Goal: Task Accomplishment & Management: Complete application form

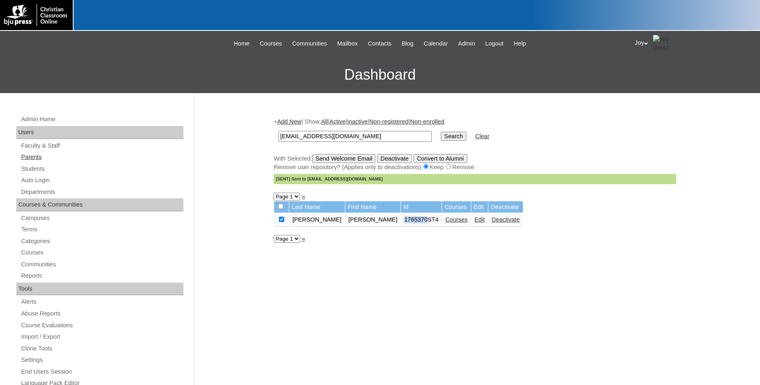
click at [36, 156] on link "Parents" at bounding box center [101, 157] width 163 height 10
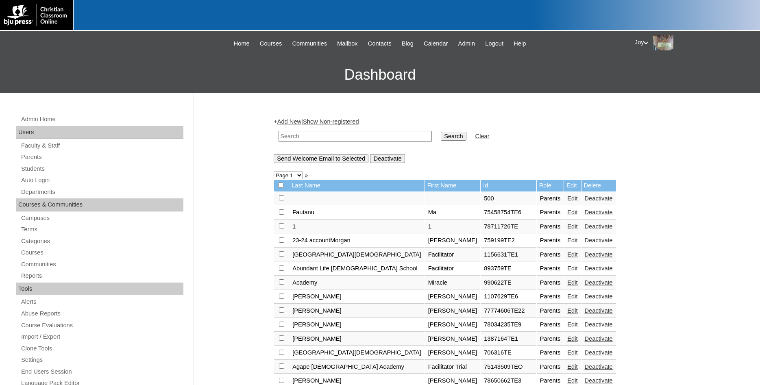
paste input "75186000"
type input "75186000"
click at [441, 134] on input "Search" at bounding box center [453, 136] width 25 height 9
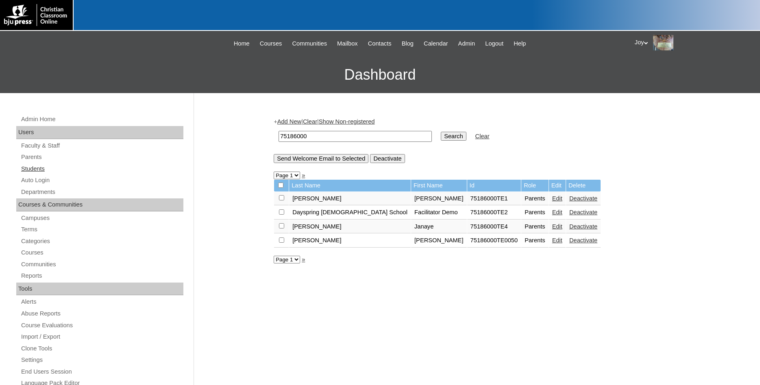
click at [46, 169] on link "Students" at bounding box center [101, 169] width 163 height 10
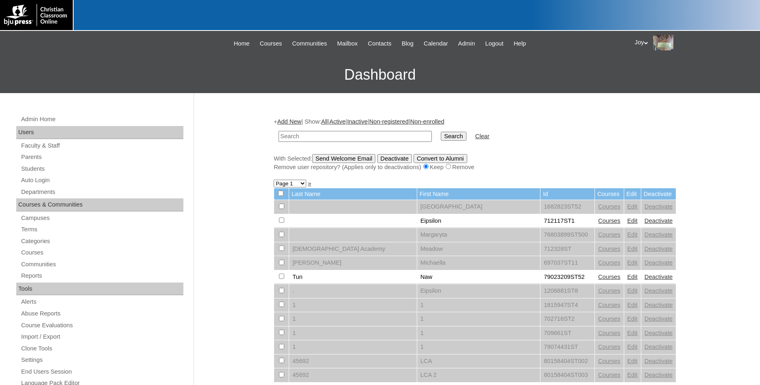
click at [380, 139] on input "text" at bounding box center [354, 136] width 153 height 11
paste input "75186000"
type input "75186000"
click at [444, 134] on input "Search" at bounding box center [453, 136] width 25 height 9
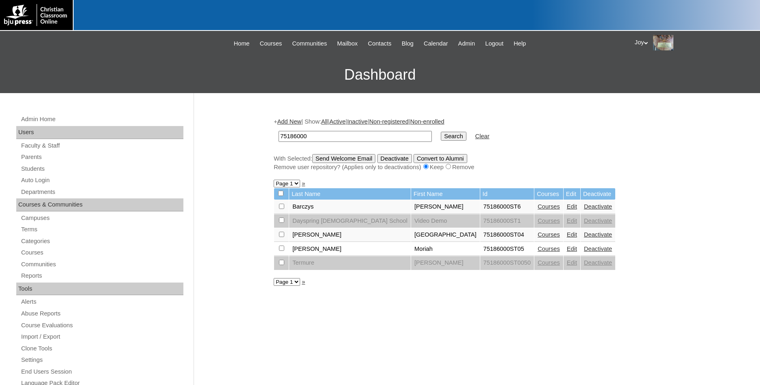
click at [296, 120] on link "Add New" at bounding box center [289, 121] width 24 height 7
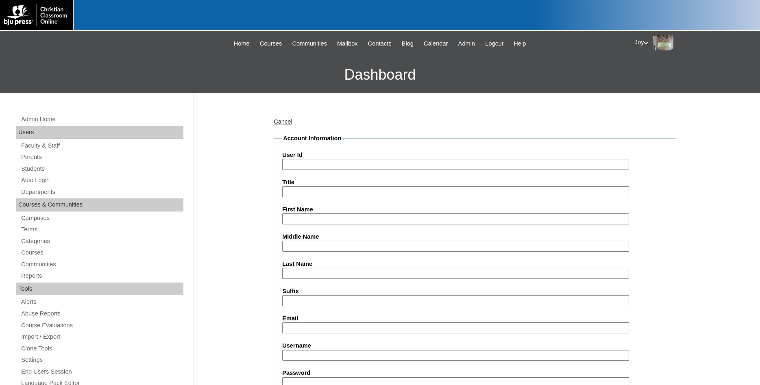
click at [313, 161] on input "User Id" at bounding box center [455, 164] width 347 height 11
click at [313, 162] on input "User Id" at bounding box center [455, 164] width 347 height 11
click at [313, 167] on input "User Id" at bounding box center [455, 164] width 347 height 11
paste input "75186000"
type input "75186000ST6"
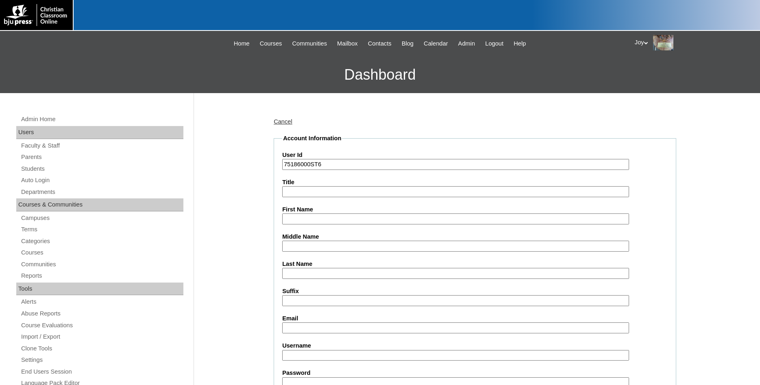
click at [323, 215] on input "First Name" at bounding box center [455, 218] width 347 height 11
type input "[PERSON_NAME]"
click at [311, 279] on input "Last Name" at bounding box center [455, 273] width 347 height 11
type input "[PERSON_NAME]"
click at [423, 324] on input "Email" at bounding box center [455, 327] width 347 height 11
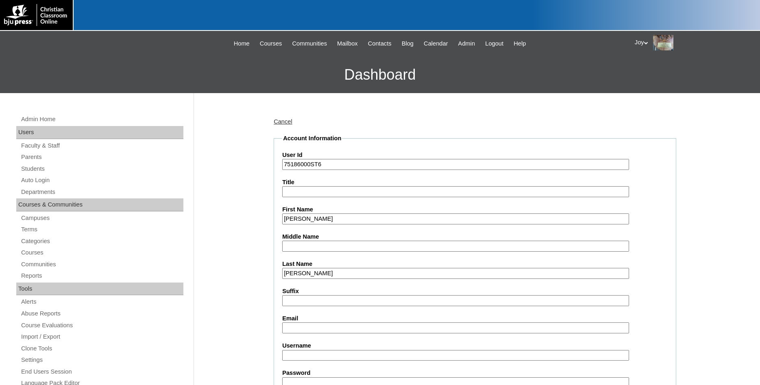
click at [422, 326] on input "Email" at bounding box center [455, 327] width 347 height 11
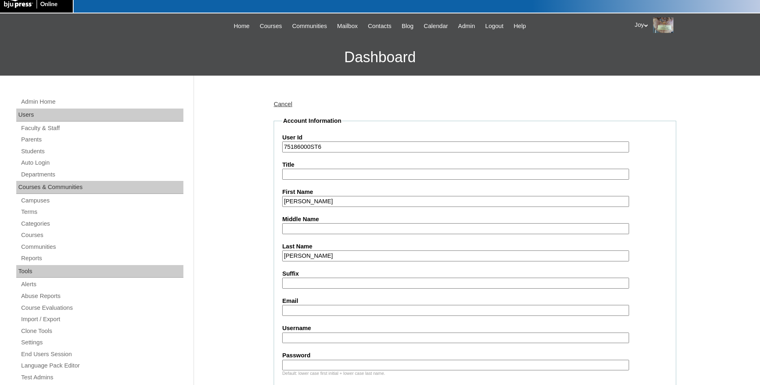
scroll to position [41, 0]
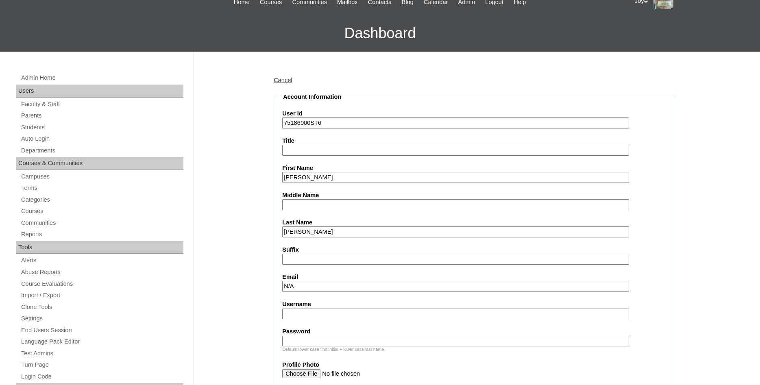
type input "N/A"
click at [315, 312] on input "Username" at bounding box center [455, 314] width 347 height 11
type input "ethankoval"
click at [293, 346] on input "Password" at bounding box center [455, 341] width 347 height 11
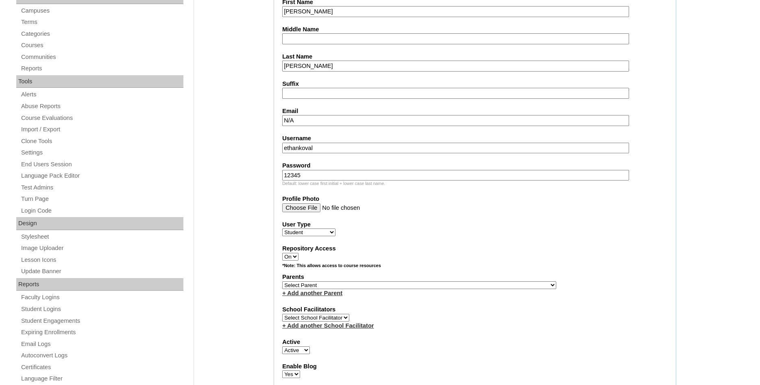
type input "12345"
select select "34943"
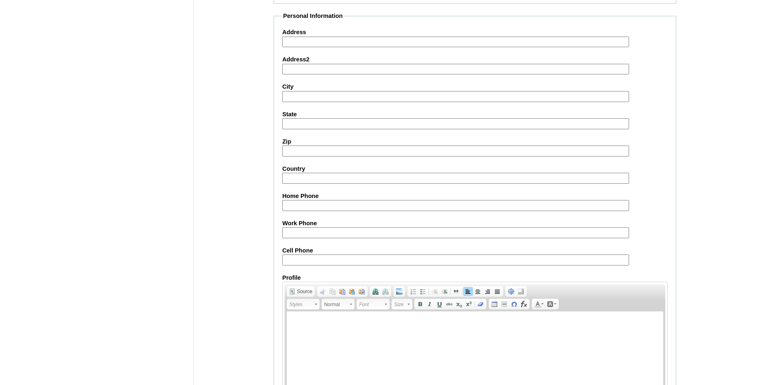
scroll to position [865, 0]
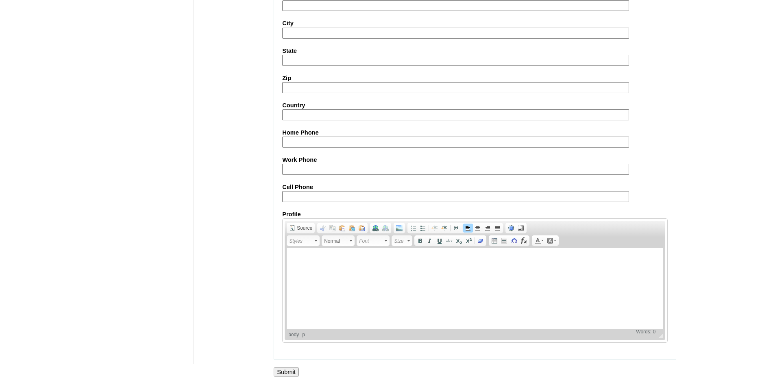
click at [292, 329] on html at bounding box center [475, 288] width 376 height 81
click at [292, 370] on input "Submit" at bounding box center [286, 372] width 25 height 9
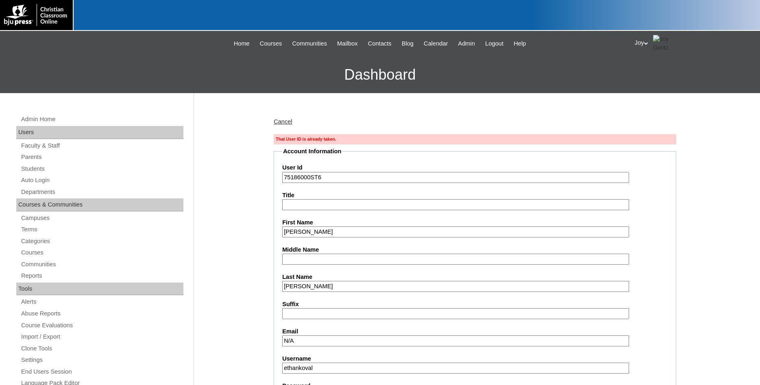
click at [359, 174] on input "75186000ST6" at bounding box center [455, 177] width 347 height 11
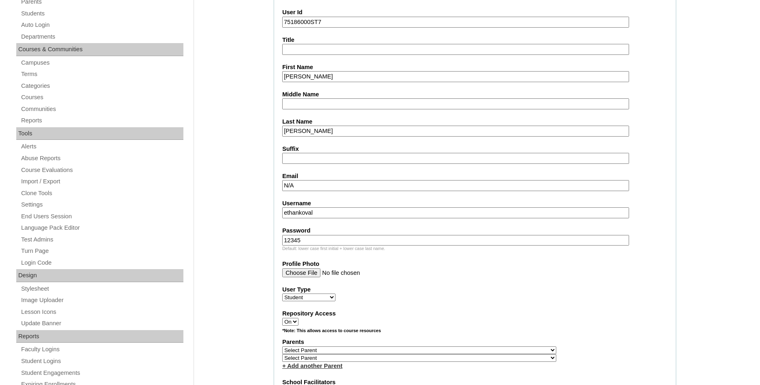
scroll to position [249, 0]
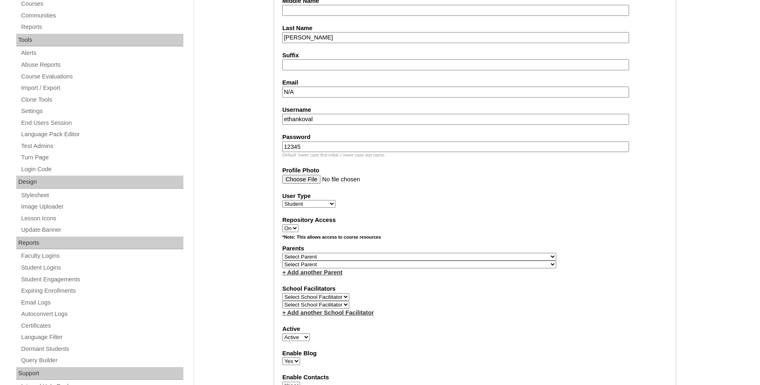
type input "75186000ST7"
select select "34943"
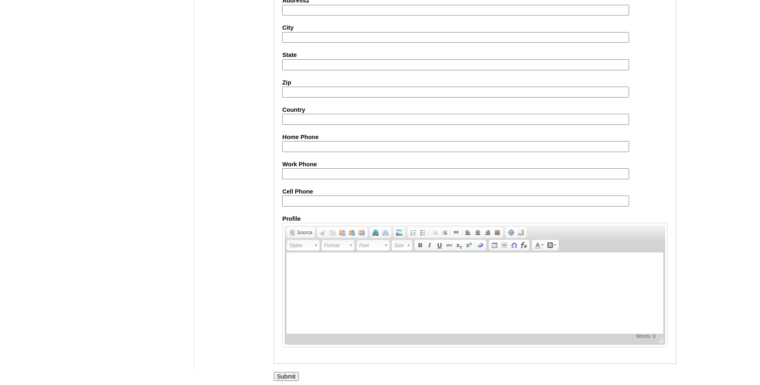
scroll to position [896, 0]
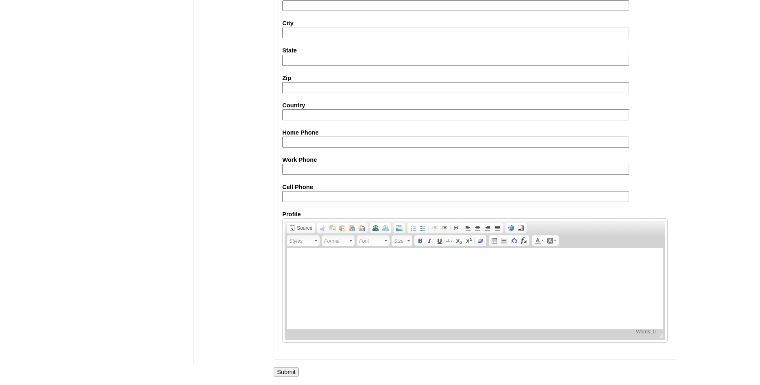
click at [286, 370] on input "Submit" at bounding box center [286, 372] width 25 height 9
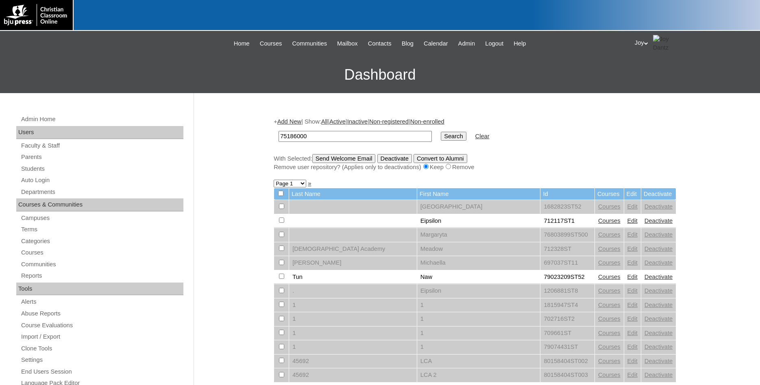
type input "75186000"
click at [437, 139] on td "Search" at bounding box center [453, 136] width 33 height 19
click at [452, 131] on td "Search" at bounding box center [453, 136] width 33 height 19
click at [442, 139] on input "Search" at bounding box center [453, 136] width 25 height 9
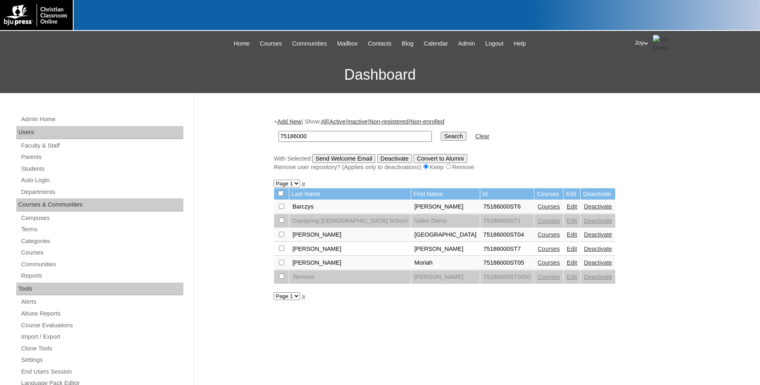
click at [283, 209] on input "checkbox" at bounding box center [281, 206] width 5 height 5
checkbox input "true"
click at [537, 252] on link "Courses" at bounding box center [548, 249] width 22 height 7
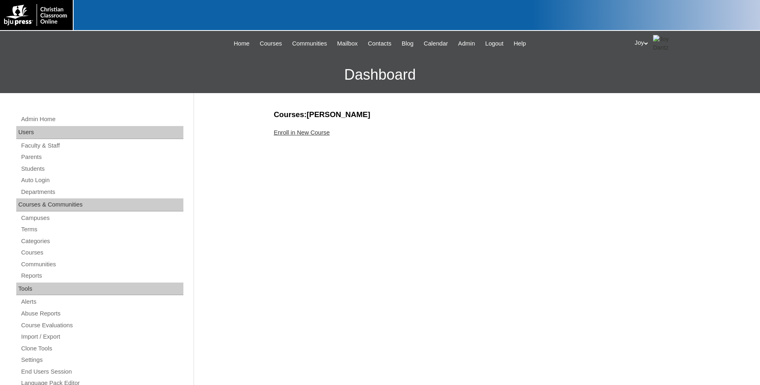
click at [305, 134] on link "Enroll in New Course" at bounding box center [302, 132] width 56 height 7
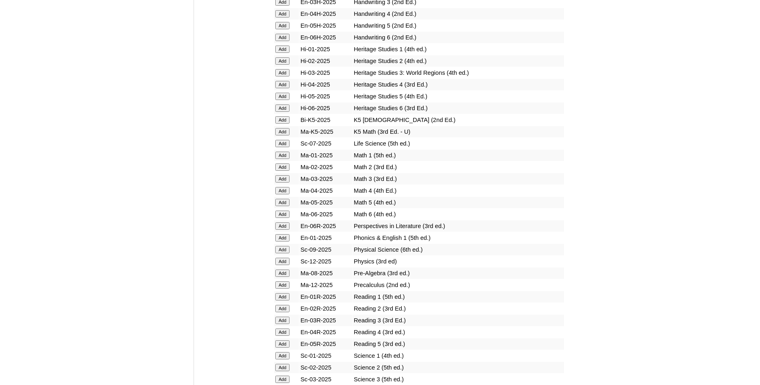
scroll to position [1037, 0]
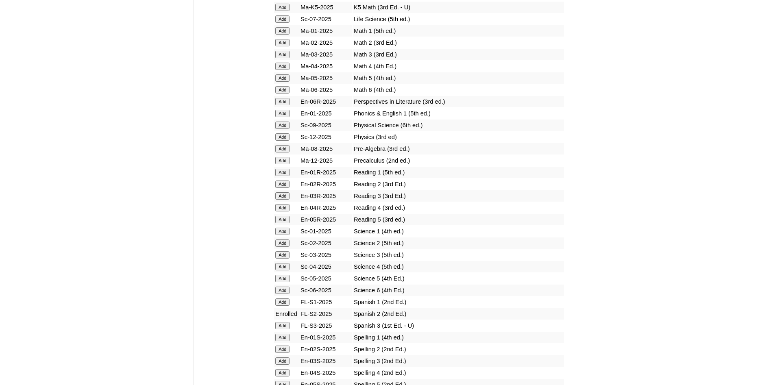
scroll to position [954, 0]
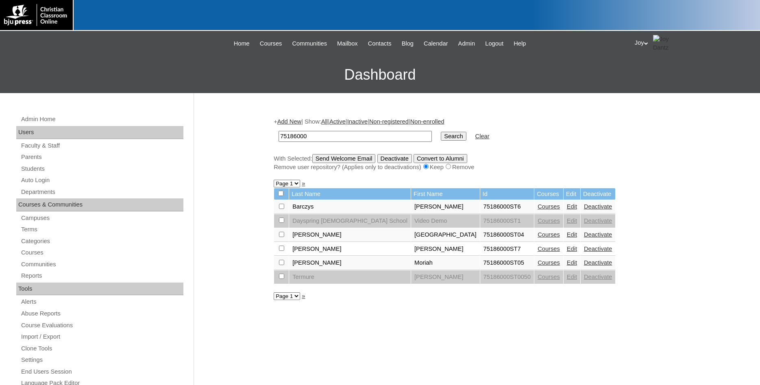
click at [567, 210] on link "Edit" at bounding box center [572, 206] width 10 height 7
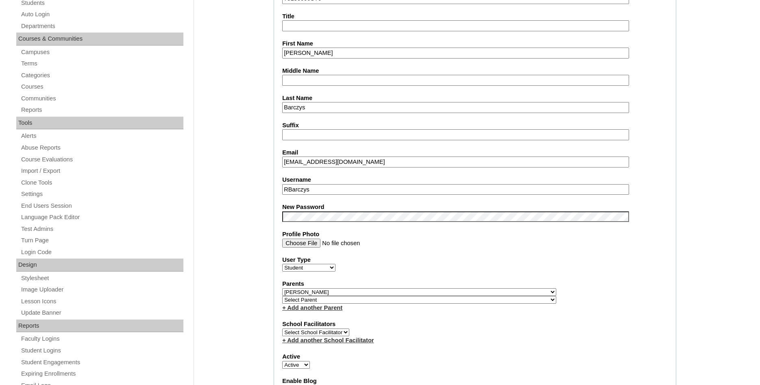
drag, startPoint x: 403, startPoint y: 163, endPoint x: 251, endPoint y: 159, distance: 152.5
drag, startPoint x: 381, startPoint y: 161, endPoint x: 268, endPoint y: 162, distance: 112.6
click at [282, 162] on input "[EMAIL_ADDRESS][DOMAIN_NAME]" at bounding box center [455, 162] width 347 height 11
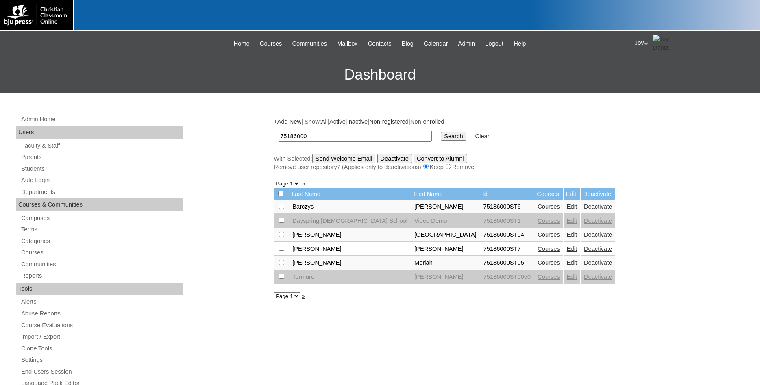
click at [567, 252] on link "Edit" at bounding box center [572, 249] width 10 height 7
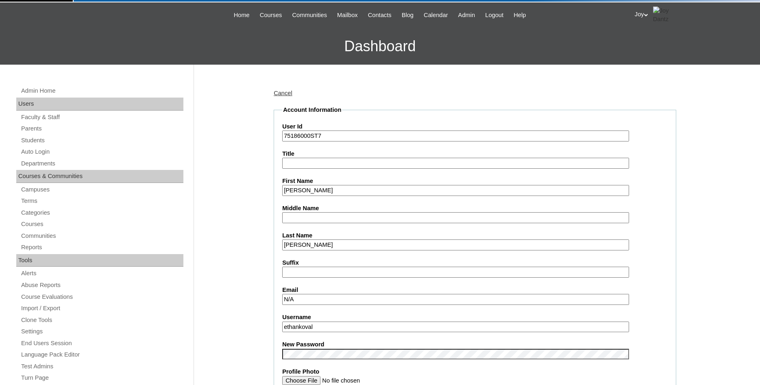
scroll to position [41, 0]
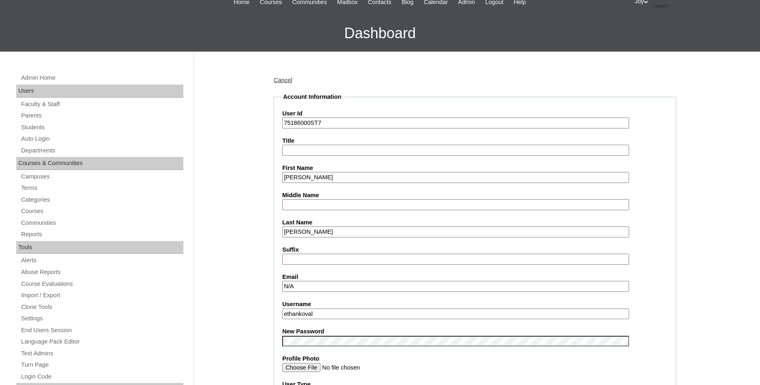
drag, startPoint x: 338, startPoint y: 285, endPoint x: 259, endPoint y: 291, distance: 79.9
drag, startPoint x: 303, startPoint y: 286, endPoint x: 237, endPoint y: 288, distance: 65.5
click at [282, 288] on input "N/A" at bounding box center [455, 286] width 347 height 11
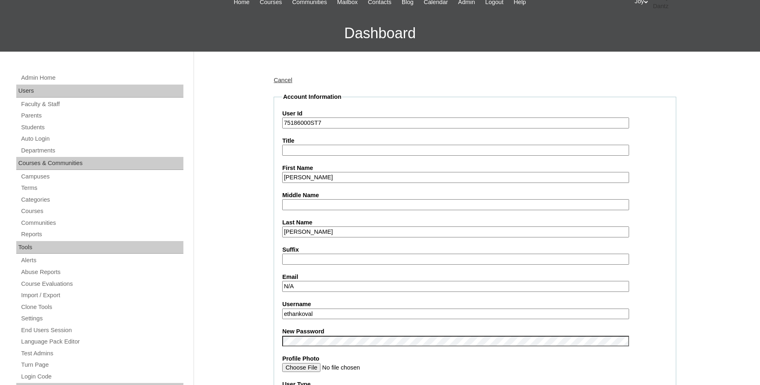
paste input "[EMAIL_ADDRESS][DOMAIN_NAME]"
type input "[EMAIL_ADDRESS][DOMAIN_NAME]"
drag, startPoint x: 335, startPoint y: 314, endPoint x: -1, endPoint y: 311, distance: 335.8
click at [282, 311] on input "ethankoval" at bounding box center [455, 314] width 347 height 11
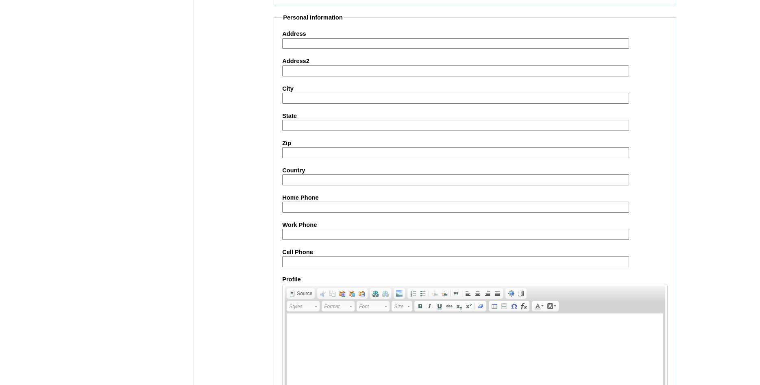
scroll to position [868, 0]
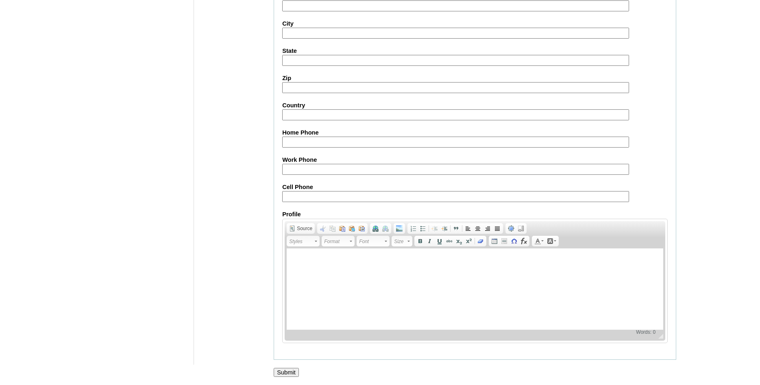
click at [286, 368] on input "Submit" at bounding box center [286, 372] width 25 height 9
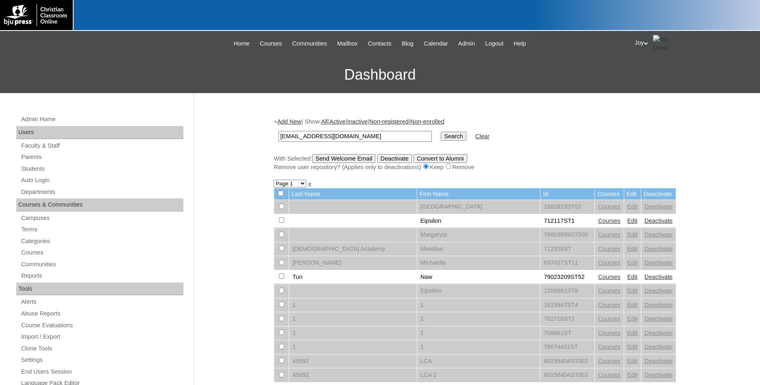
type input "[EMAIL_ADDRESS][DOMAIN_NAME]"
click at [441, 132] on input "Search" at bounding box center [453, 136] width 25 height 9
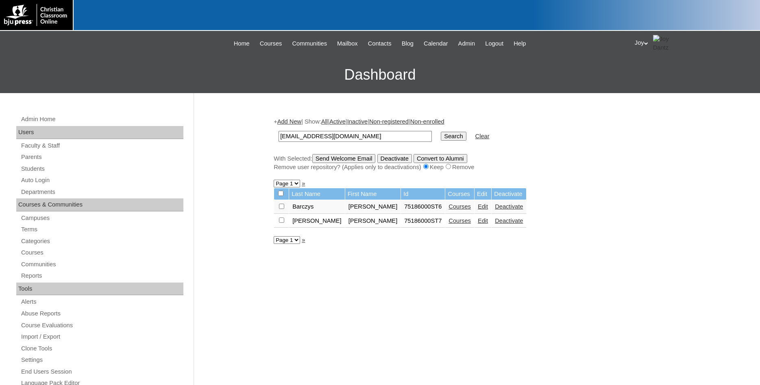
click at [282, 209] on input "checkbox" at bounding box center [281, 206] width 5 height 5
checkbox input "true"
click at [358, 156] on input "Send Welcome Email" at bounding box center [343, 158] width 63 height 9
